Goal: Task Accomplishment & Management: Use online tool/utility

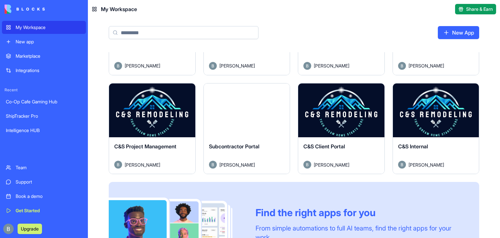
scroll to position [265, 0]
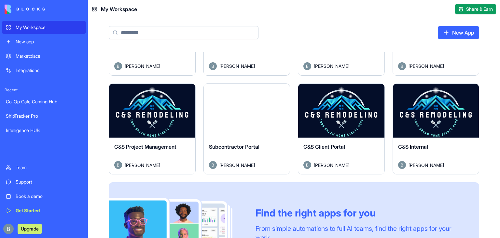
click at [154, 111] on button "Launch" at bounding box center [152, 110] width 49 height 13
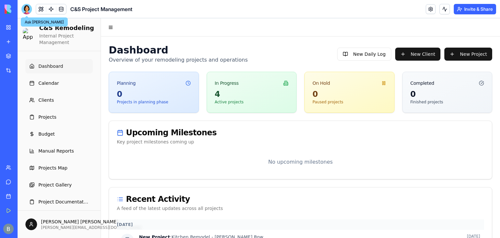
click at [27, 14] on div at bounding box center [26, 9] width 10 height 10
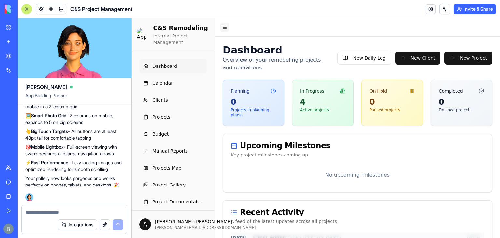
click at [223, 29] on button "Toggle Navigation Menu" at bounding box center [224, 27] width 9 height 9
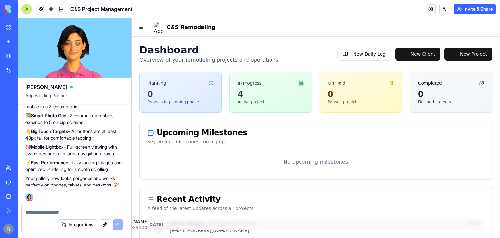
click at [124, 25] on video at bounding box center [75, 48] width 114 height 60
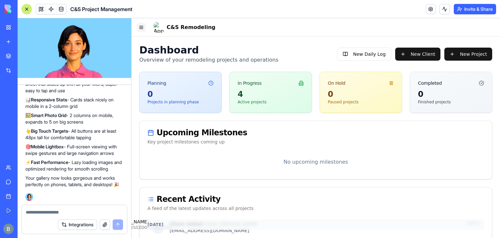
click at [145, 29] on button "Toggle Navigation Menu" at bounding box center [141, 27] width 9 height 9
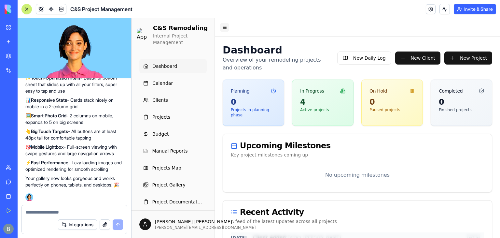
click at [224, 29] on button "Toggle Navigation Menu" at bounding box center [224, 27] width 9 height 9
